Goal: Information Seeking & Learning: Learn about a topic

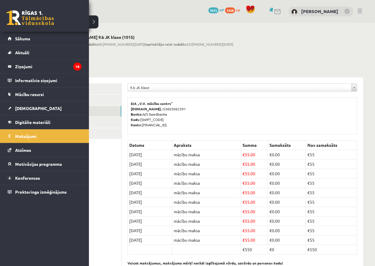
scroll to position [21, 0]
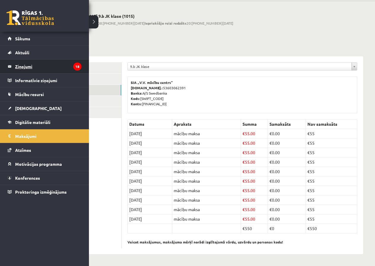
click at [19, 68] on legend "Ziņojumi 18" at bounding box center [48, 67] width 66 height 14
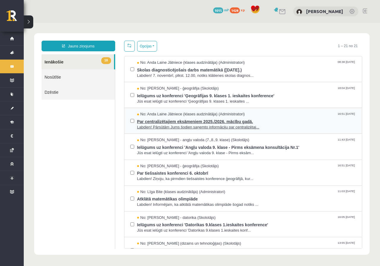
click at [172, 123] on span "Par centralizētajiem eksāmeniem 2025./2026. mācību gadā." at bounding box center [246, 120] width 219 height 7
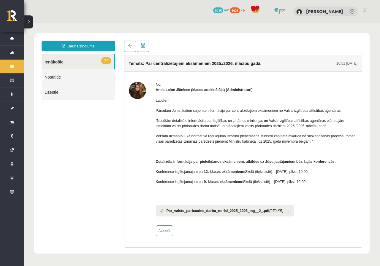
click at [281, 213] on li "Par_valsts_parbaudes_darbu_norisi_2025_2026_mg__2_.pdf (270 KB)" at bounding box center [225, 210] width 138 height 11
click at [175, 211] on b "Par_valsts_parbaudes_darbu_norisi_2025_2026_mg__2_.pdf" at bounding box center [217, 210] width 103 height 5
click at [161, 208] on li "Par_valsts_parbaudes_darbu_norisi_2025_2026_mg__2_.pdf (270 KB)" at bounding box center [225, 210] width 138 height 11
click at [164, 210] on li "Par_valsts_parbaudes_darbu_norisi_2025_2026_mg__2_.pdf (270 KB)" at bounding box center [225, 210] width 138 height 11
click at [177, 210] on b "Par_valsts_parbaudes_darbu_norisi_2025_2026_mg__2_.pdf" at bounding box center [217, 210] width 103 height 5
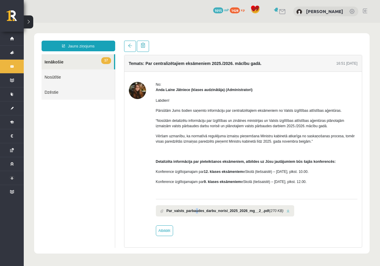
drag, startPoint x: 194, startPoint y: 215, endPoint x: 196, endPoint y: 212, distance: 3.5
click at [196, 213] on li "Par_valsts_parbaudes_darbu_norisi_2025_2026_mg__2_.pdf (270 KB)" at bounding box center [225, 210] width 138 height 11
click at [205, 212] on b "Par_valsts_parbaudes_darbu_norisi_2025_2026_mg__2_.pdf" at bounding box center [217, 210] width 103 height 5
click at [210, 211] on b "Par_valsts_parbaudes_darbu_norisi_2025_2026_mg__2_.pdf" at bounding box center [217, 210] width 103 height 5
drag, startPoint x: 225, startPoint y: 211, endPoint x: 230, endPoint y: 212, distance: 4.5
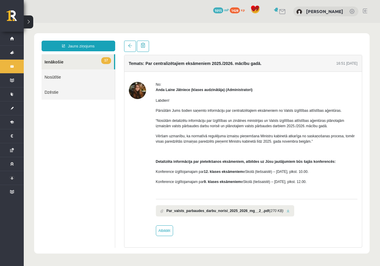
click at [228, 212] on b "Par_valsts_parbaudes_darbu_norisi_2025_2026_mg__2_.pdf" at bounding box center [217, 210] width 103 height 5
drag, startPoint x: 239, startPoint y: 212, endPoint x: 250, endPoint y: 210, distance: 10.7
click at [239, 212] on b "Par_valsts_parbaudes_darbu_norisi_2025_2026_mg__2_.pdf" at bounding box center [217, 210] width 103 height 5
drag, startPoint x: 259, startPoint y: 210, endPoint x: 262, endPoint y: 211, distance: 3.6
click at [259, 211] on b "Par_valsts_parbaudes_darbu_norisi_2025_2026_mg__2_.pdf" at bounding box center [217, 210] width 103 height 5
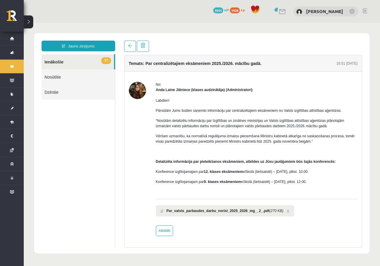
drag, startPoint x: 263, startPoint y: 211, endPoint x: 278, endPoint y: 213, distance: 15.0
click at [269, 212] on icon "(270 KB)" at bounding box center [276, 210] width 14 height 5
click at [278, 213] on li "Par_valsts_parbaudes_darbu_norisi_2025_2026_mg__2_.pdf (270 KB)" at bounding box center [225, 210] width 138 height 11
click at [283, 211] on li "Par_valsts_parbaudes_darbu_norisi_2025_2026_mg__2_.pdf (270 KB)" at bounding box center [225, 210] width 138 height 11
click at [281, 214] on li "Par_valsts_parbaudes_darbu_norisi_2025_2026_mg__2_.pdf (270 KB)" at bounding box center [225, 210] width 138 height 11
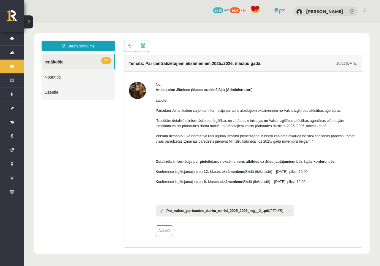
click at [281, 214] on li "Par_valsts_parbaudes_darbu_norisi_2025_2026_mg__2_.pdf (270 KB)" at bounding box center [225, 210] width 138 height 11
click at [286, 211] on link at bounding box center [287, 211] width 3 height 4
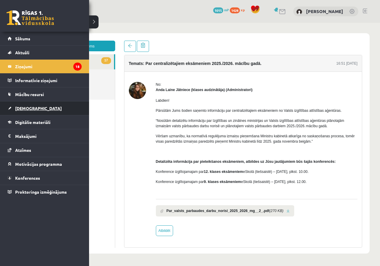
click at [32, 110] on span "[DEMOGRAPHIC_DATA]" at bounding box center [38, 108] width 47 height 5
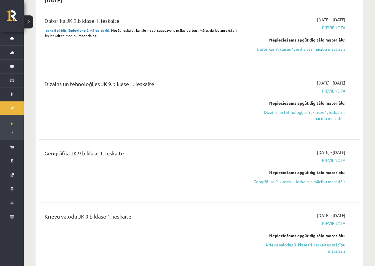
scroll to position [148, 0]
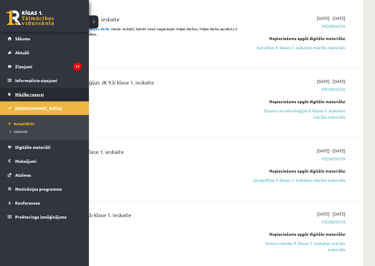
click at [20, 92] on link "Mācību resursi" at bounding box center [45, 95] width 74 height 14
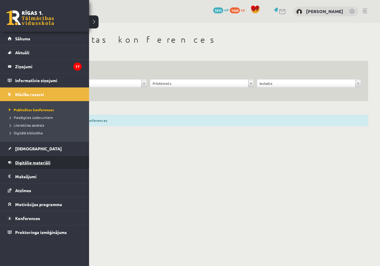
click at [20, 162] on span "Digitālie materiāli" at bounding box center [32, 162] width 35 height 5
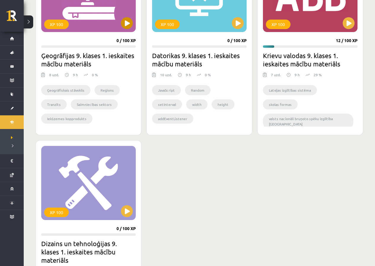
scroll to position [415, 0]
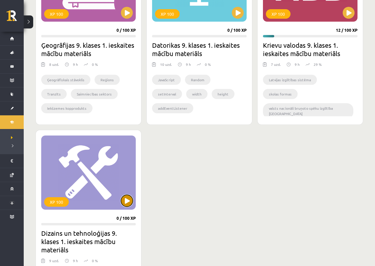
click at [128, 198] on button at bounding box center [127, 201] width 12 height 12
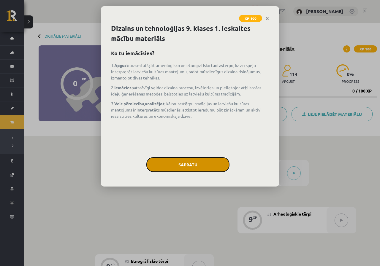
click at [198, 167] on button "Sapratu" at bounding box center [187, 164] width 83 height 15
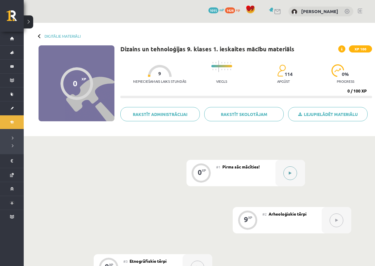
click at [290, 173] on icon at bounding box center [290, 174] width 3 height 4
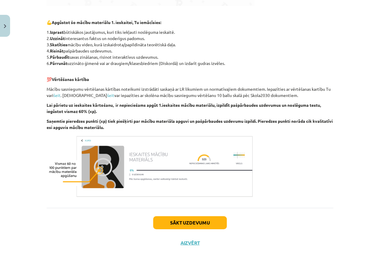
scroll to position [307, 0]
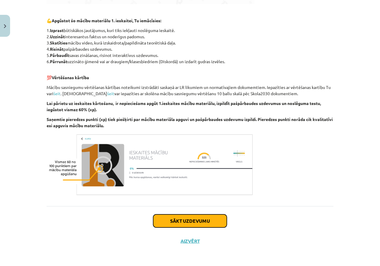
click at [178, 223] on button "Sākt uzdevumu" at bounding box center [190, 221] width 74 height 13
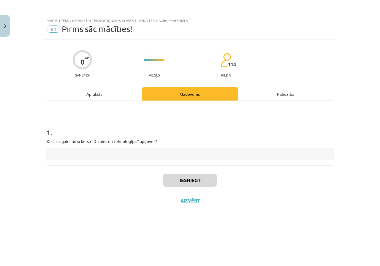
click at [53, 154] on input "text" at bounding box center [190, 154] width 287 height 12
type input "********"
click at [172, 183] on button "Iesniegt" at bounding box center [190, 180] width 54 height 13
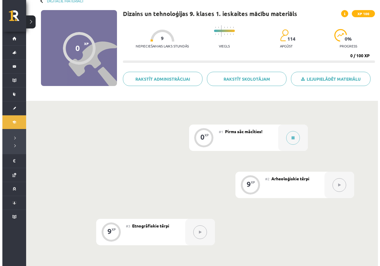
scroll to position [89, 0]
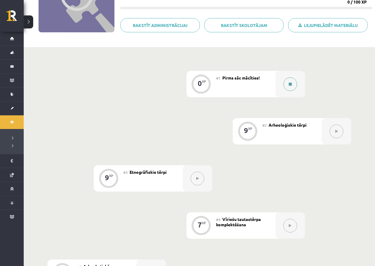
click at [294, 83] on button at bounding box center [291, 84] width 14 height 14
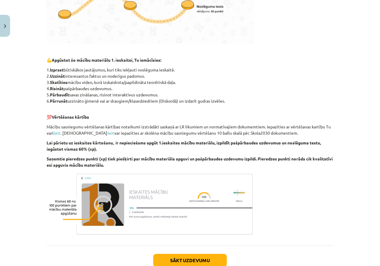
scroll to position [307, 0]
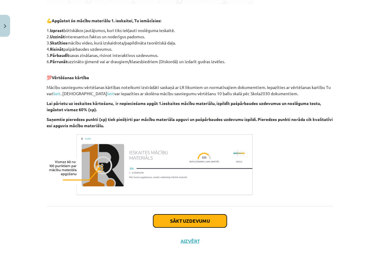
click at [182, 224] on button "Sākt uzdevumu" at bounding box center [190, 221] width 74 height 13
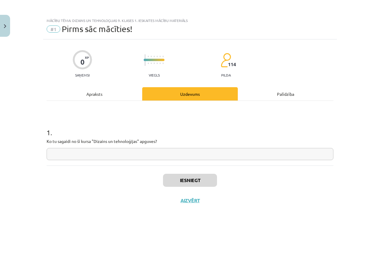
click at [131, 159] on input "text" at bounding box center [190, 154] width 287 height 12
type input "**********"
click at [187, 182] on button "Iesniegt" at bounding box center [190, 180] width 54 height 13
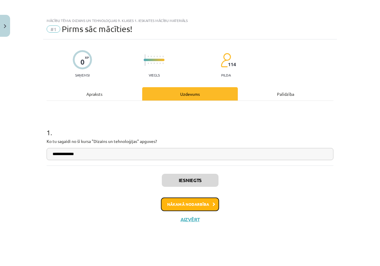
click at [175, 200] on button "Nākamā nodarbība" at bounding box center [190, 205] width 58 height 14
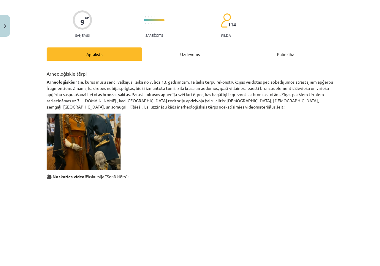
scroll to position [178, 0]
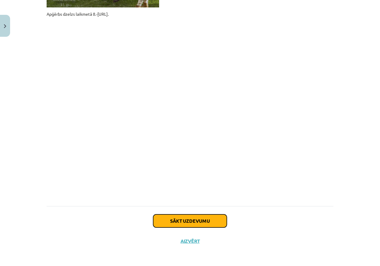
click at [169, 220] on button "Sākt uzdevumu" at bounding box center [190, 221] width 74 height 13
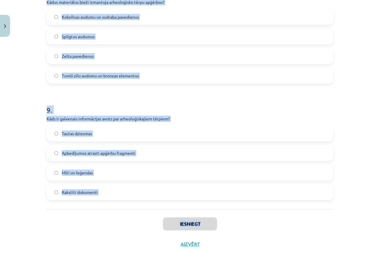
scroll to position [959, 0]
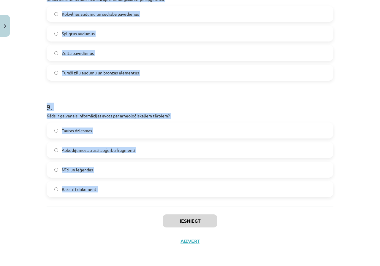
drag, startPoint x: 43, startPoint y: 115, endPoint x: 200, endPoint y: 184, distance: 171.2
copy form "1 . Kāda veida rotaslietas bieži tika izmantotas apģērbu saspraušanai arheoloģi…"
click at [126, 79] on label "Tumši zilu audumu un bronzas elementus" at bounding box center [189, 72] width 285 height 15
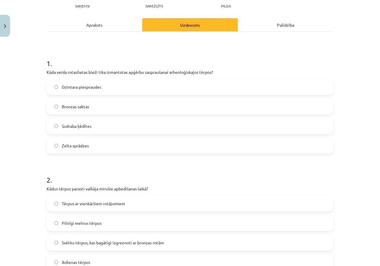
scroll to position [68, 0]
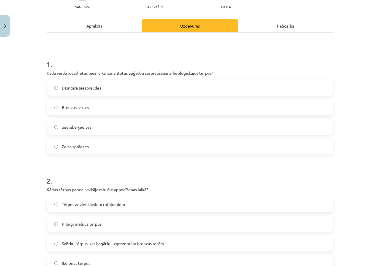
click at [76, 110] on span "Bronzas saktas" at bounding box center [75, 107] width 27 height 6
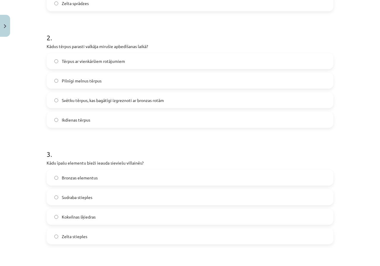
scroll to position [217, 0]
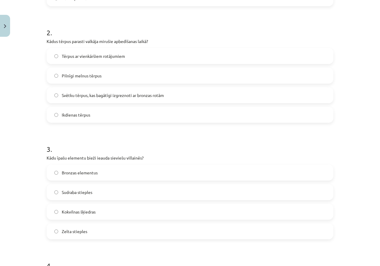
click at [64, 96] on span "Svētku tērpus, kas bagātīgi izgreznoti ar bronzas rotām" at bounding box center [113, 95] width 102 height 6
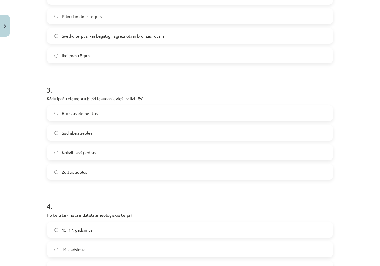
click at [69, 116] on span "Bronzas elementus" at bounding box center [80, 113] width 36 height 6
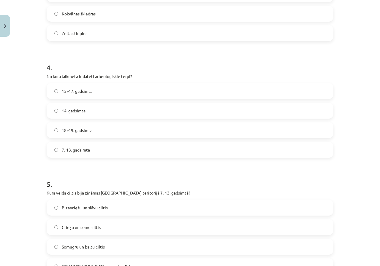
scroll to position [424, 0]
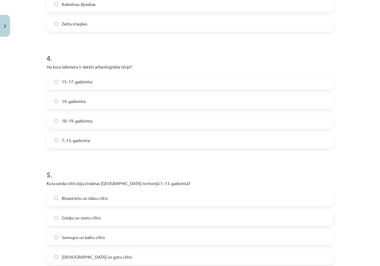
click at [69, 142] on span "7.-13. gadsimta" at bounding box center [76, 140] width 28 height 6
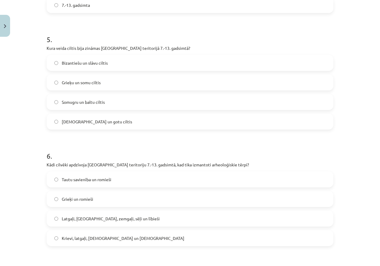
scroll to position [573, 0]
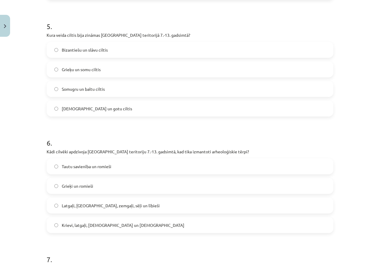
click at [62, 89] on span "Somugru un baltu ciltis" at bounding box center [83, 89] width 43 height 6
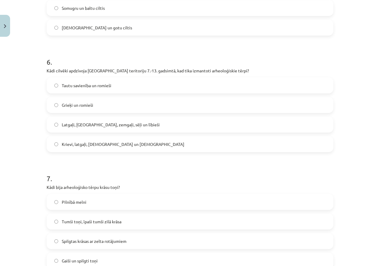
scroll to position [662, 0]
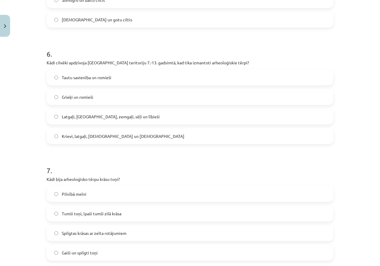
click at [62, 118] on span "Latgaļi, kurši, zemgaļi, sēļi un lībieši" at bounding box center [111, 117] width 98 height 6
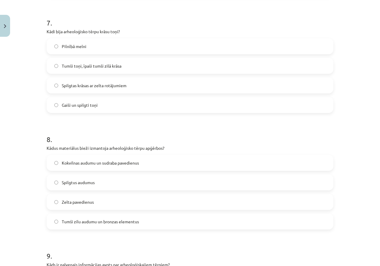
scroll to position [810, 0]
click at [57, 62] on label "Tumši toņi, īpaši tumši zilā krāsa" at bounding box center [189, 65] width 285 height 15
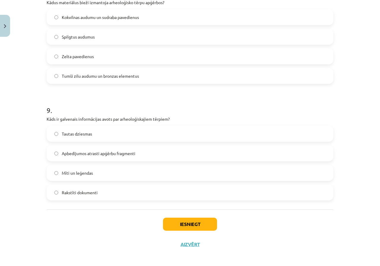
scroll to position [959, 0]
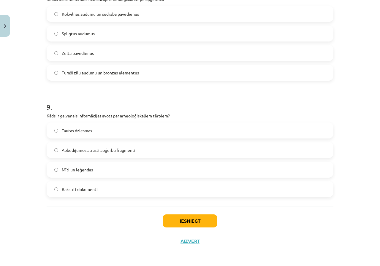
click at [89, 154] on label "Apbedījumos atrasti apģērbu fragmenti" at bounding box center [189, 150] width 285 height 15
click at [188, 224] on button "Iesniegt" at bounding box center [190, 221] width 54 height 13
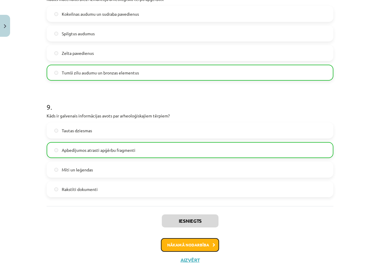
click at [171, 247] on button "Nākamā nodarbība" at bounding box center [190, 245] width 58 height 14
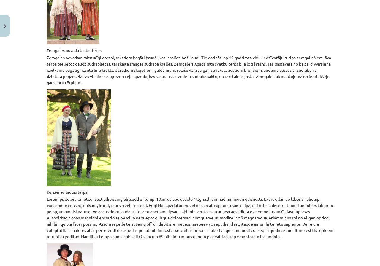
scroll to position [897, 0]
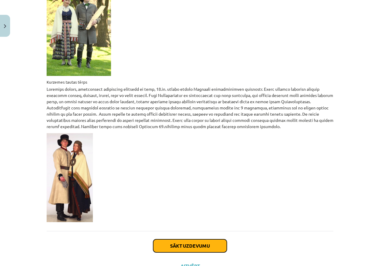
click at [179, 239] on button "Sākt uzdevumu" at bounding box center [190, 245] width 74 height 13
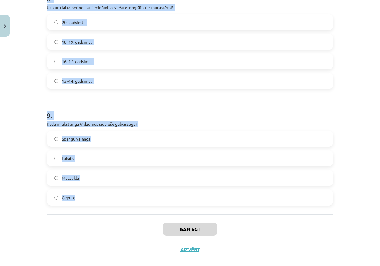
scroll to position [959, 0]
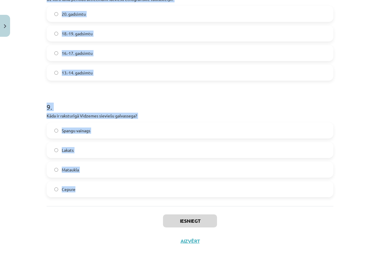
drag, startPoint x: 42, startPoint y: 116, endPoint x: 138, endPoint y: 204, distance: 130.7
copy form "1 . Kādu materiālu bieži izmantoja Zemgales tautastērpu rotāšanā? Bronzu Koku Z…"
click at [87, 108] on h1 "9 ." at bounding box center [190, 102] width 287 height 18
click at [86, 108] on h1 "9 ." at bounding box center [190, 102] width 287 height 18
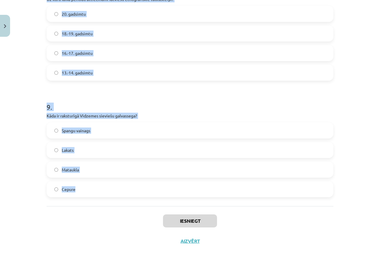
click at [119, 117] on p "Kāda ir raksturīgā Vidzemes sieviešu galvassega?" at bounding box center [190, 116] width 287 height 6
drag, startPoint x: 84, startPoint y: 92, endPoint x: 54, endPoint y: 85, distance: 31.1
click at [27, 77] on div "Mācību tēma: Dizains un tehnoloģijas 9. klases 1. ieskaites mācību materiāls #3…" at bounding box center [190, 133] width 380 height 266
click at [128, 78] on label "13.-14. gadsimtu" at bounding box center [189, 72] width 285 height 15
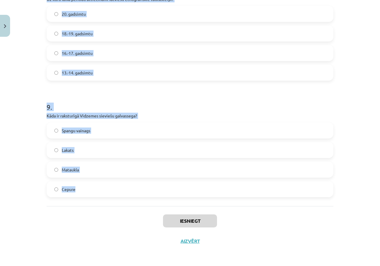
click at [129, 79] on label "13.-14. gadsimtu" at bounding box center [189, 72] width 285 height 15
drag, startPoint x: 17, startPoint y: 75, endPoint x: 13, endPoint y: 73, distance: 4.0
click at [16, 75] on div "Mācību tēma: Dizains un tehnoloģijas 9. klases 1. ieskaites mācību materiāls #3…" at bounding box center [190, 133] width 380 height 266
click at [4, 167] on div "Mācību tēma: Dizains un tehnoloģijas 9. klases 1. ieskaites mācību materiāls #3…" at bounding box center [190, 133] width 380 height 266
click at [177, 53] on label "16.-17. gadsimtu" at bounding box center [189, 53] width 285 height 15
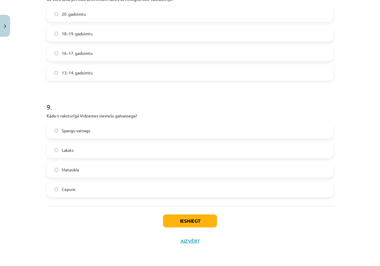
drag, startPoint x: 157, startPoint y: 67, endPoint x: 103, endPoint y: 66, distance: 54.6
click at [133, 71] on div "20. gadsimtu 18.-19. gadsimtu 16.-17. gadsimtu 13.-14. gadsimtu" at bounding box center [190, 43] width 287 height 75
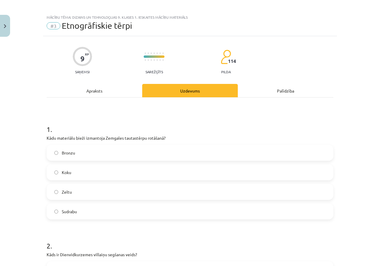
scroll to position [0, 0]
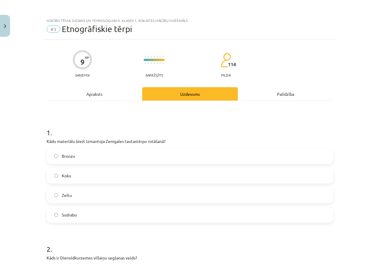
click at [72, 216] on span "Sudrabu" at bounding box center [69, 215] width 15 height 6
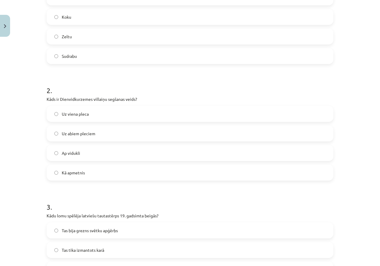
scroll to position [178, 0]
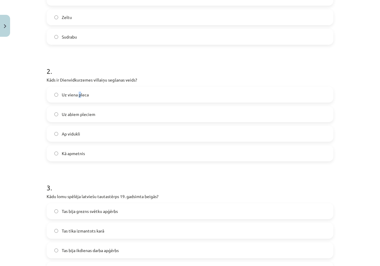
click at [77, 96] on span "Uz viena pleca" at bounding box center [75, 95] width 27 height 6
click at [70, 115] on span "Uz abiem pleciem" at bounding box center [79, 114] width 34 height 6
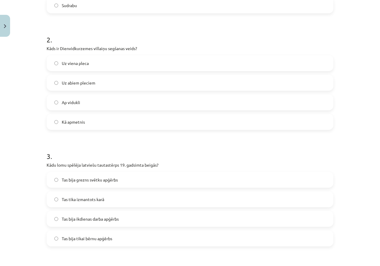
scroll to position [267, 0]
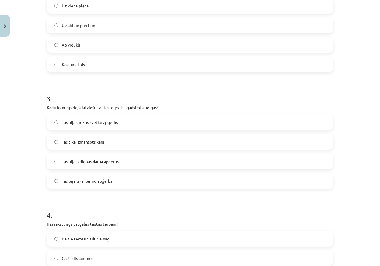
click at [101, 125] on span "Tas bija grezns svētku apģērbs" at bounding box center [90, 122] width 56 height 6
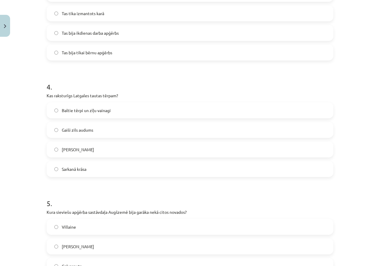
scroll to position [415, 0]
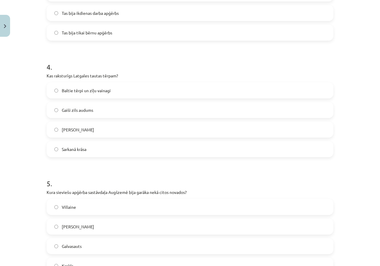
click at [81, 91] on span "Baltie tērpi un zīļu vainagi" at bounding box center [86, 91] width 49 height 6
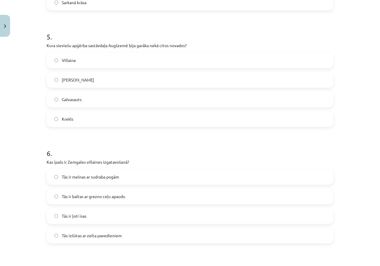
scroll to position [534, 0]
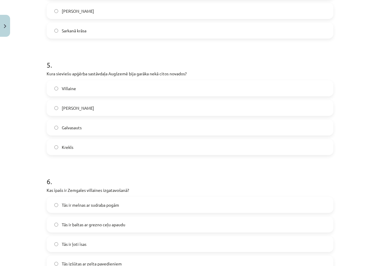
click at [74, 90] on label "Villaine" at bounding box center [189, 88] width 285 height 15
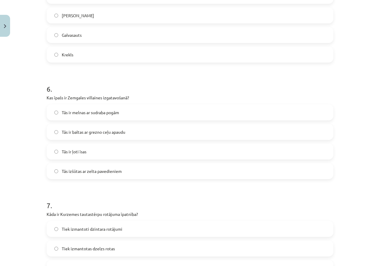
scroll to position [683, 0]
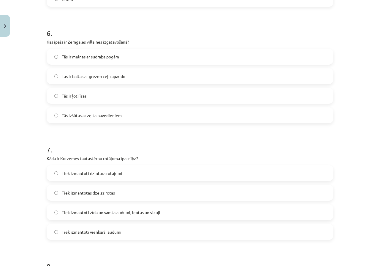
click at [96, 79] on span "Tās ir baltas ar grezno ceļu apaudu" at bounding box center [94, 76] width 64 height 6
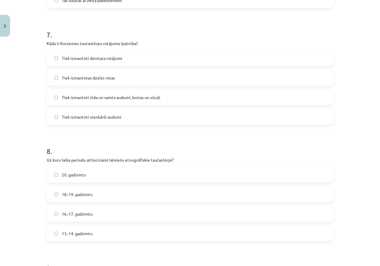
scroll to position [801, 0]
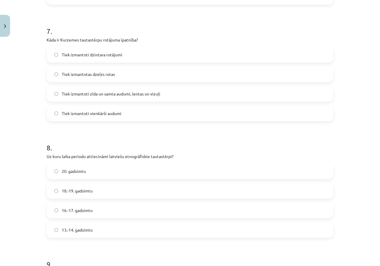
click at [77, 96] on span "Tiek izmantoti zīda un samta audumi, lentas un vizuļi" at bounding box center [111, 94] width 99 height 6
click at [68, 192] on span "18.-19. gadsimtu" at bounding box center [77, 191] width 31 height 6
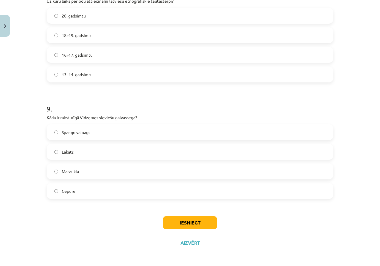
scroll to position [959, 0]
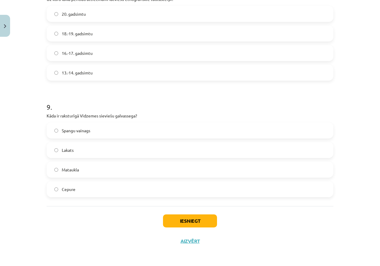
drag, startPoint x: 81, startPoint y: 129, endPoint x: 87, endPoint y: 136, distance: 9.3
click at [80, 129] on span "Spangu vainags" at bounding box center [76, 131] width 28 height 6
click at [183, 222] on button "Iesniegt" at bounding box center [190, 221] width 54 height 13
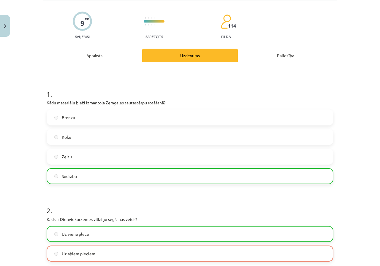
scroll to position [0, 0]
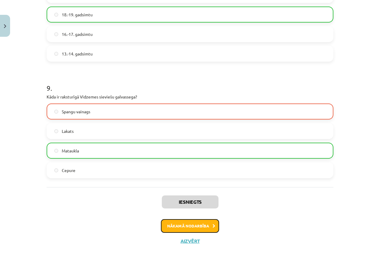
click at [189, 231] on button "Nākamā nodarbība" at bounding box center [190, 226] width 58 height 14
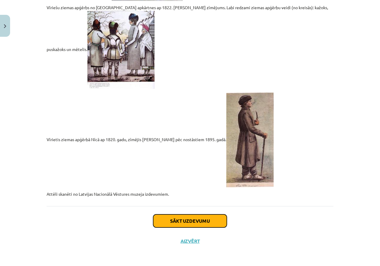
click at [216, 223] on button "Sākt uzdevumu" at bounding box center [190, 221] width 74 height 13
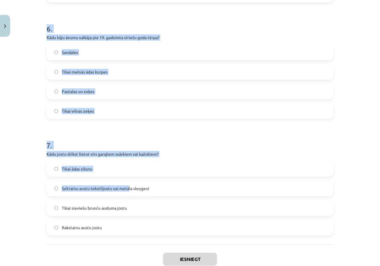
scroll to position [725, 0]
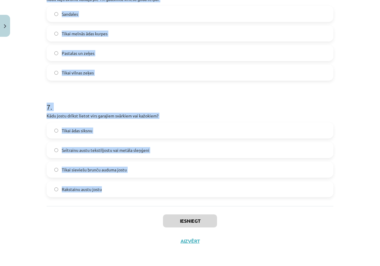
drag, startPoint x: 30, startPoint y: 115, endPoint x: 121, endPoint y: 203, distance: 126.8
click at [123, 205] on div "Mācību tēma: Dizains un tehnoloģijas 9. klases 1. ieskaites mācību materiāls #4…" at bounding box center [190, 133] width 380 height 266
copy form "1 . Kuras apģērba daļas ir daļa no pilna vīrieša goda tērpa? Krekls, veste, svā…"
click at [34, 107] on div "Mācību tēma: Dizains un tehnoloģijas 9. klases 1. ieskaites mācību materiāls #4…" at bounding box center [190, 133] width 380 height 266
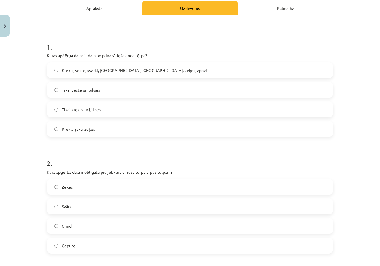
scroll to position [0, 0]
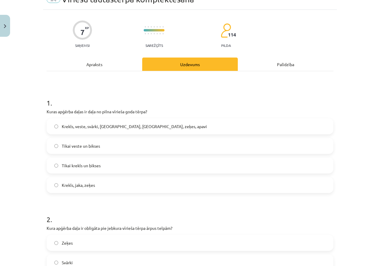
click at [96, 127] on span "Krekls, veste, svārki, cepure, josta, zeķes, apavi" at bounding box center [134, 126] width 145 height 6
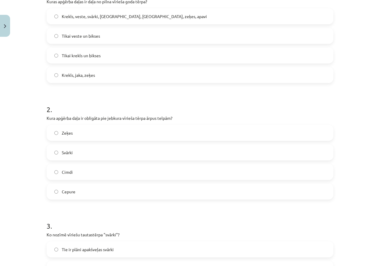
scroll to position [148, 0]
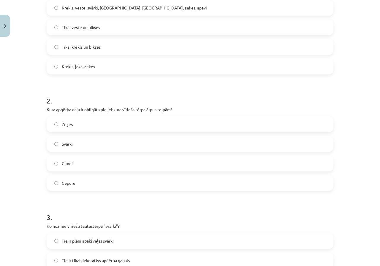
click at [69, 183] on span "Cepure" at bounding box center [69, 183] width 14 height 6
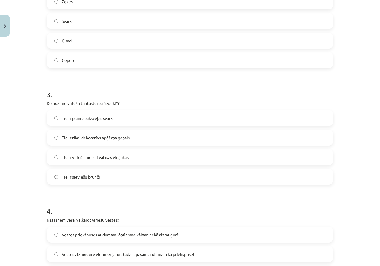
scroll to position [297, 0]
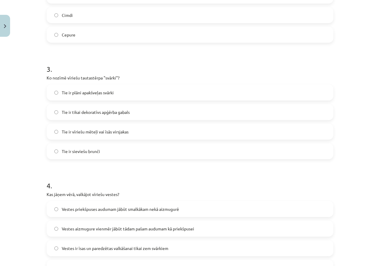
click at [97, 129] on span "Tie ir vīriešu mēteļi vai īsās virsjakas" at bounding box center [95, 132] width 67 height 6
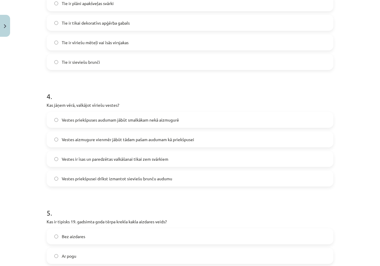
scroll to position [415, 0]
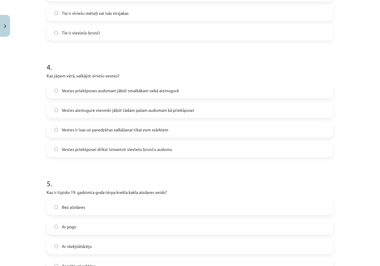
click at [110, 106] on label "Vestes aizmugure vienmēr jābūt tādam pašam audumam kā priekšpusei" at bounding box center [189, 110] width 285 height 15
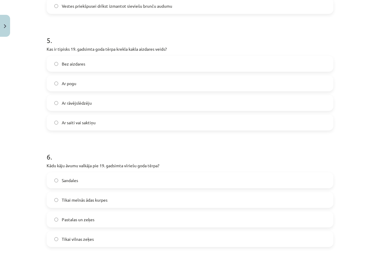
scroll to position [564, 0]
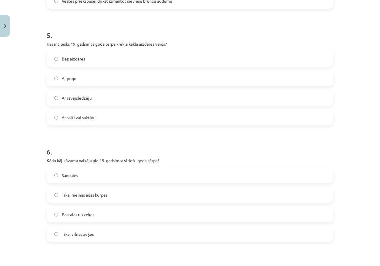
click at [85, 122] on label "Ar saiti vai saktiņu" at bounding box center [189, 117] width 285 height 15
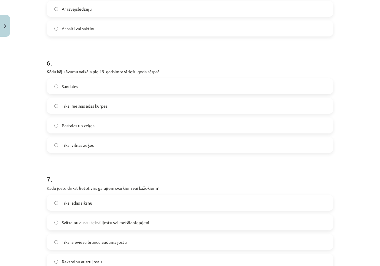
scroll to position [683, 0]
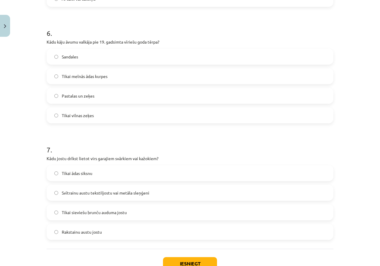
click at [81, 97] on span "Pastalas un zeķes" at bounding box center [78, 96] width 33 height 6
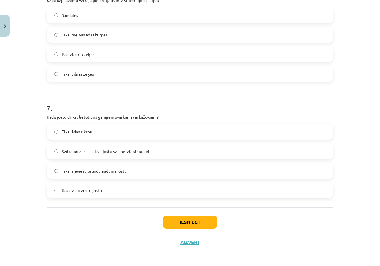
scroll to position [725, 0]
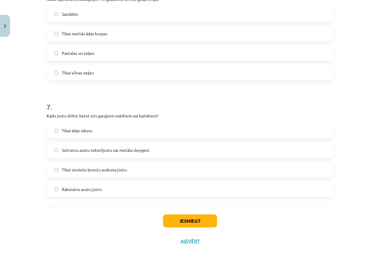
click at [71, 147] on span "Svītrainu austu tekstiljostu vai metāla sleņģeni" at bounding box center [106, 150] width 88 height 6
click at [193, 223] on button "Iesniegt" at bounding box center [190, 221] width 54 height 13
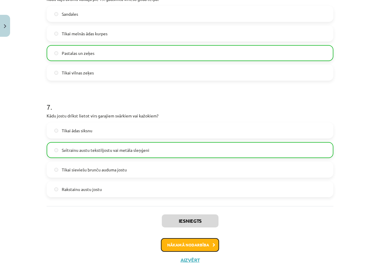
click at [192, 248] on button "Nākamā nodarbība" at bounding box center [190, 245] width 58 height 14
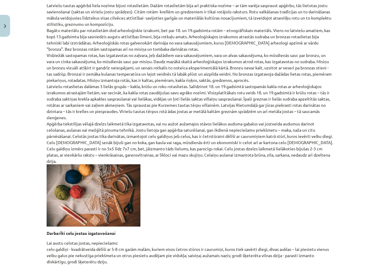
scroll to position [184, 0]
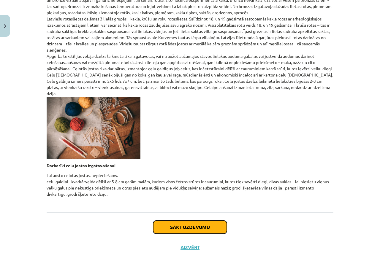
click at [172, 221] on button "Sākt uzdevumu" at bounding box center [190, 227] width 74 height 13
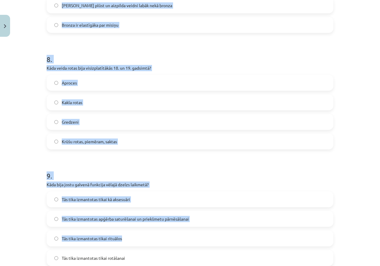
scroll to position [959, 0]
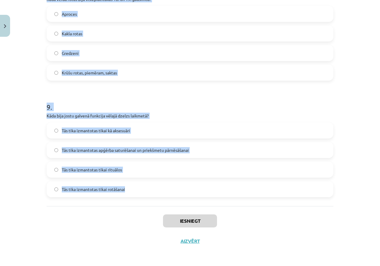
drag, startPoint x: 33, startPoint y: 85, endPoint x: 128, endPoint y: 184, distance: 136.6
click at [128, 184] on div "Mācību tēma: Dizains un tehnoloģijas 9. klases 1. ieskaites mācību materiāls #5…" at bounding box center [190, 133] width 380 height 266
copy form "1 . Kāda krāsa visbiežāk tika izmantota celu jostu aušanai dzelzs laikmetā? Bal…"
click at [21, 78] on div "Mācību tēma: Dizains un tehnoloģijas 9. klases 1. ieskaites mācību materiāls #5…" at bounding box center [190, 133] width 380 height 266
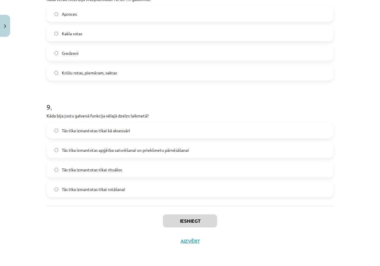
click at [14, 79] on div "Mācību tēma: Dizains un tehnoloģijas 9. klases 1. ieskaites mācību materiāls #5…" at bounding box center [190, 133] width 380 height 266
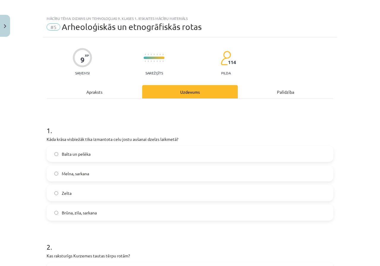
scroll to position [0, 0]
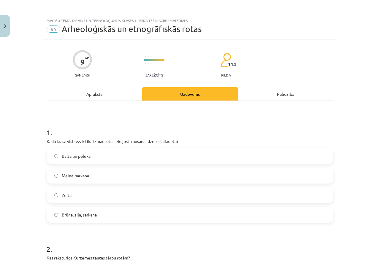
click at [93, 215] on span "Brūna, zila, sarkana" at bounding box center [79, 215] width 35 height 6
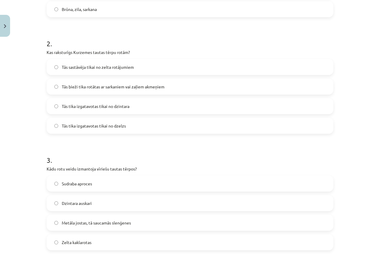
scroll to position [208, 0]
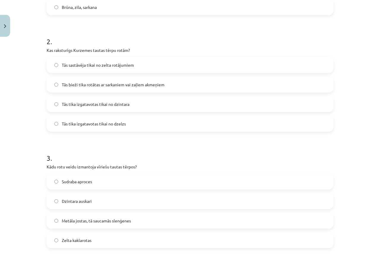
click at [71, 90] on label "Tās bieži tika rotātas ar sarkaniem vai zaļiem akmeņiem" at bounding box center [189, 84] width 285 height 15
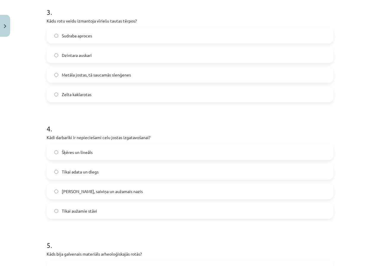
scroll to position [356, 0]
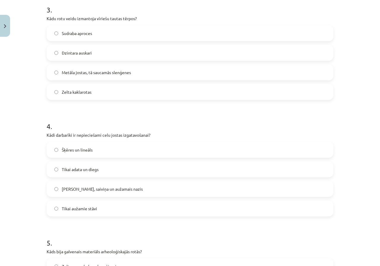
drag, startPoint x: 65, startPoint y: 74, endPoint x: 62, endPoint y: 73, distance: 3.1
click at [65, 74] on span "Metāla jostas, tā saucamās slenģenes" at bounding box center [96, 72] width 69 height 6
click at [70, 188] on span "Celu galdiņi, saiviņa un aužamais nazis" at bounding box center [102, 189] width 81 height 6
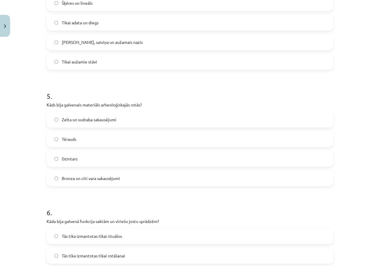
scroll to position [505, 0]
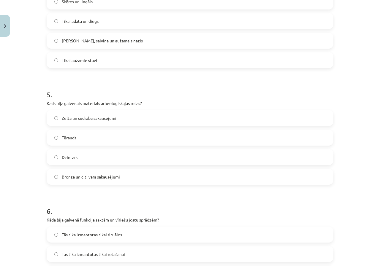
click at [76, 178] on span "Bronza un citi vara sakausējumi" at bounding box center [91, 177] width 58 height 6
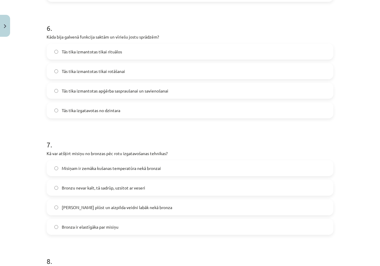
scroll to position [683, 0]
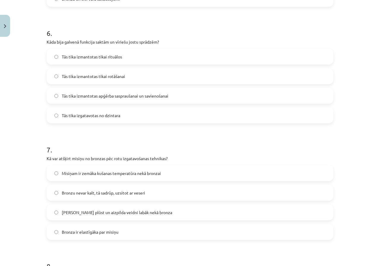
click at [132, 95] on span "Tās tika izmantotas apģērba saspraušanai un savienošanai" at bounding box center [115, 96] width 107 height 6
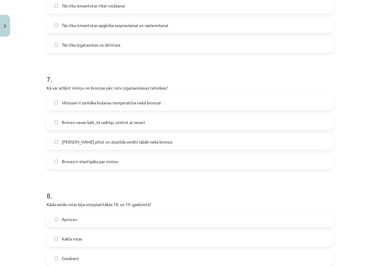
scroll to position [772, 0]
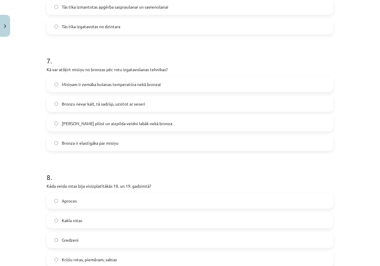
click at [77, 87] on span "Misiņam ir zemāka kušanas temperatūra nekā bronzai" at bounding box center [111, 84] width 99 height 6
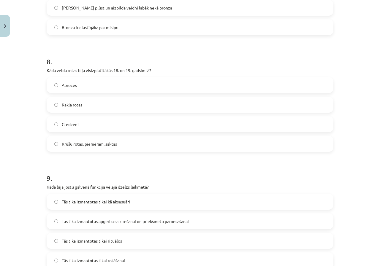
scroll to position [890, 0]
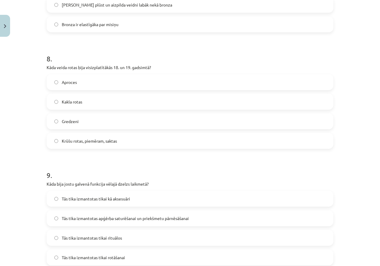
click at [64, 136] on label "Krūšu rotas, piemēram, saktas" at bounding box center [189, 141] width 285 height 15
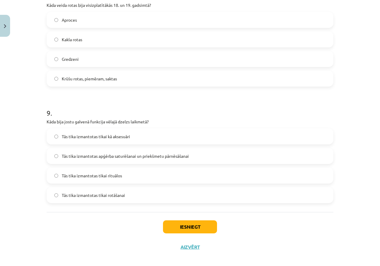
scroll to position [959, 0]
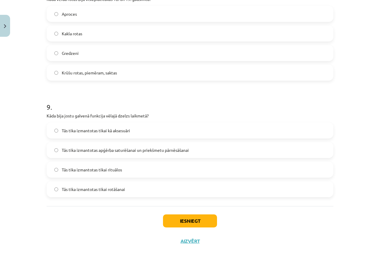
click at [78, 154] on label "Tās tika izmantotas apģērba saturēšanai un priekšmetu pārnēsāšanai" at bounding box center [189, 150] width 285 height 15
click at [193, 226] on button "Iesniegt" at bounding box center [190, 221] width 54 height 13
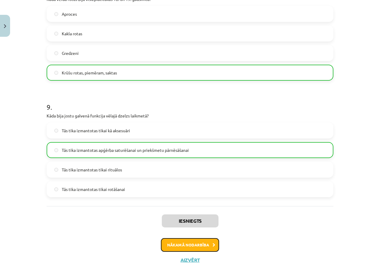
click at [205, 241] on button "Nākamā nodarbība" at bounding box center [190, 245] width 58 height 14
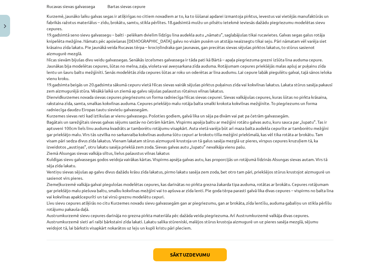
scroll to position [1314, 0]
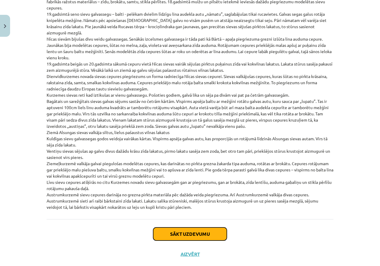
click at [157, 228] on button "Sākt uzdevumu" at bounding box center [190, 234] width 74 height 13
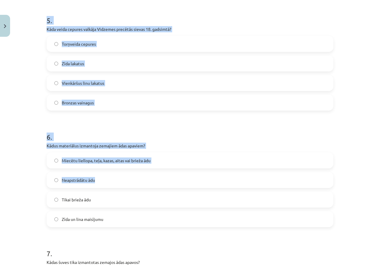
scroll to position [725, 0]
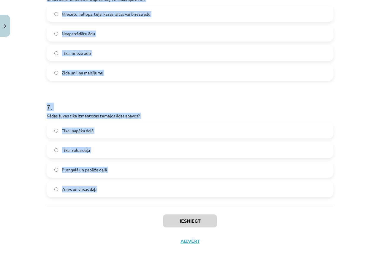
drag, startPoint x: 30, startPoint y: 105, endPoint x: 155, endPoint y: 187, distance: 149.6
click at [155, 187] on div "Mācību tēma: Dizains un tehnoloģijas 9. klases 1. ieskaites mācību materiāls #6…" at bounding box center [190, 133] width 380 height 266
copy form "1 . Kā tika nostiprināti zemie ādas apavi pie kājas? Ar lina auklu Ar sprādzi A…"
click at [11, 92] on div "Mācību tēma: Dizains un tehnoloģijas 9. klases 1. ieskaites mācību materiāls #6…" at bounding box center [190, 133] width 380 height 266
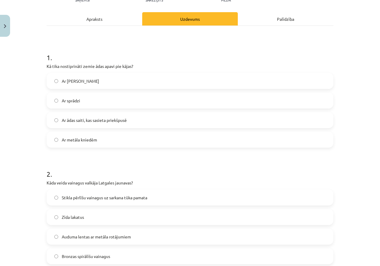
scroll to position [0, 0]
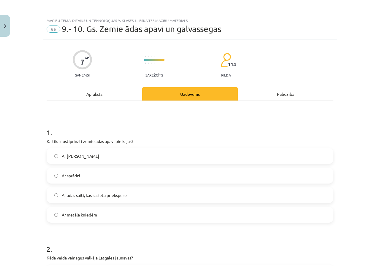
click at [107, 196] on span "Ar ādas saiti, kas sasieta priekšpusē" at bounding box center [94, 195] width 65 height 6
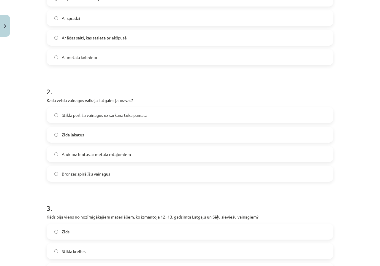
scroll to position [178, 0]
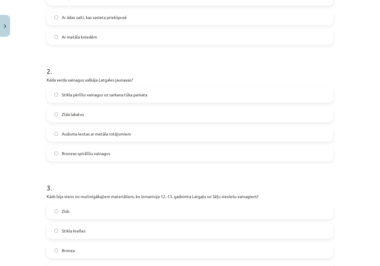
click at [77, 100] on label "Stikla pērlīšu vainagus uz sarkana tūka pamata" at bounding box center [189, 94] width 285 height 15
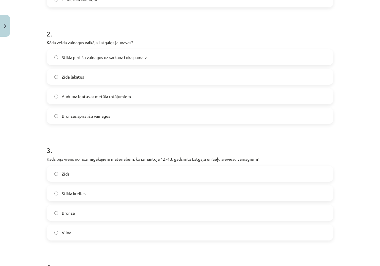
scroll to position [326, 0]
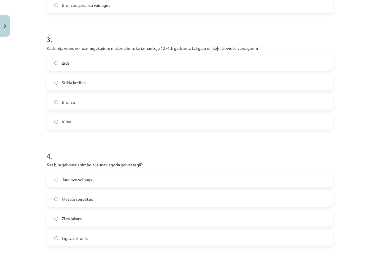
click at [75, 104] on label "Bronza" at bounding box center [189, 102] width 285 height 15
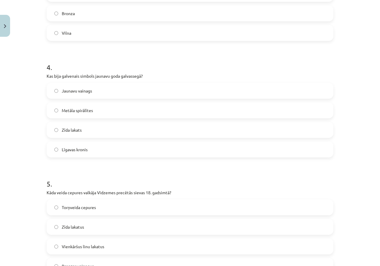
scroll to position [415, 0]
click at [93, 91] on label "Jaunavu vainags" at bounding box center [189, 90] width 285 height 15
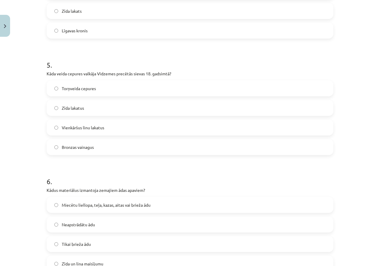
click at [73, 90] on span "Torņveida cepures" at bounding box center [79, 88] width 34 height 6
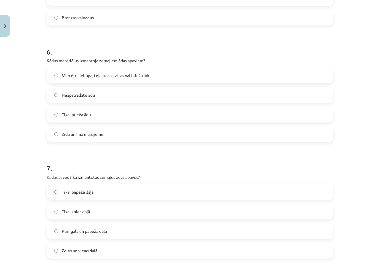
scroll to position [683, 0]
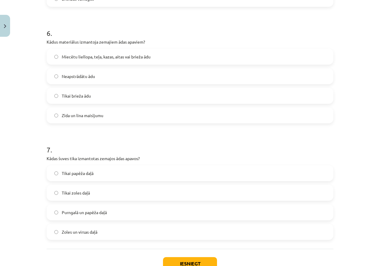
click at [92, 60] on label "Miecētu liellopa, teļa, kazas, aitas vai brieža ādu" at bounding box center [189, 56] width 285 height 15
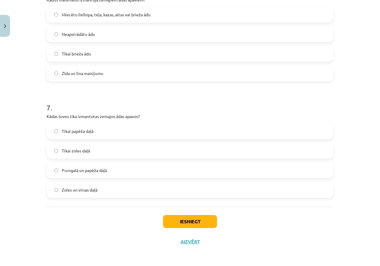
scroll to position [725, 0]
click at [59, 169] on label "Purngalā un papēža daļā" at bounding box center [189, 169] width 285 height 15
click at [200, 223] on button "Iesniegt" at bounding box center [190, 221] width 54 height 13
